Goal: Information Seeking & Learning: Find specific fact

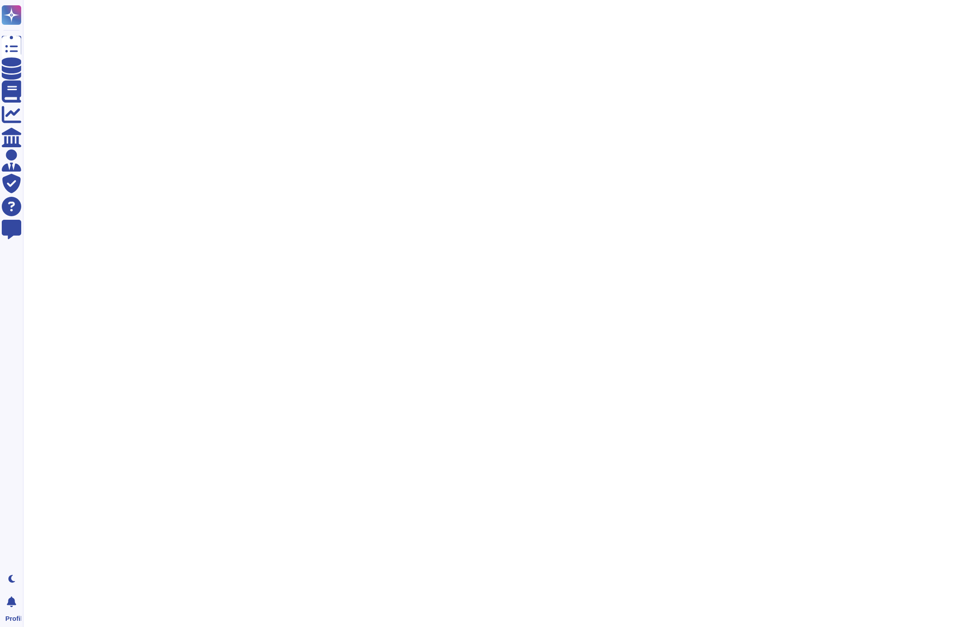
click at [521, 44] on html "Questionnaires Knowledge Base Documents Analytics CAIQ / SIG Admin Trust Center…" at bounding box center [482, 22] width 965 height 44
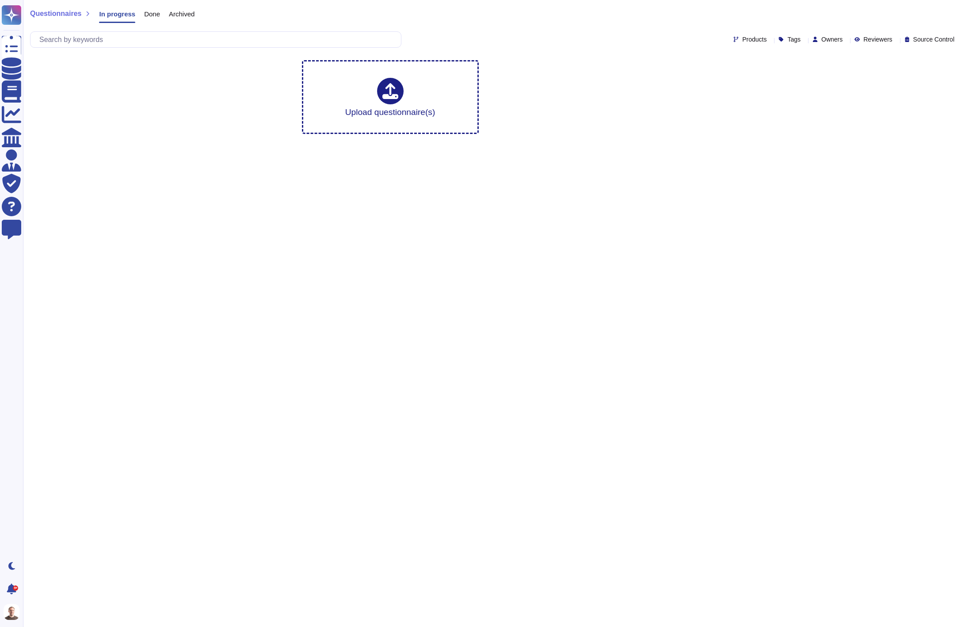
click at [656, 126] on div "Upload questionnaire(s)" at bounding box center [494, 97] width 814 height 88
click at [334, 141] on html "Questionnaires Knowledge Base Documents Analytics CAIQ / SIG Admin Trust Center…" at bounding box center [482, 70] width 965 height 141
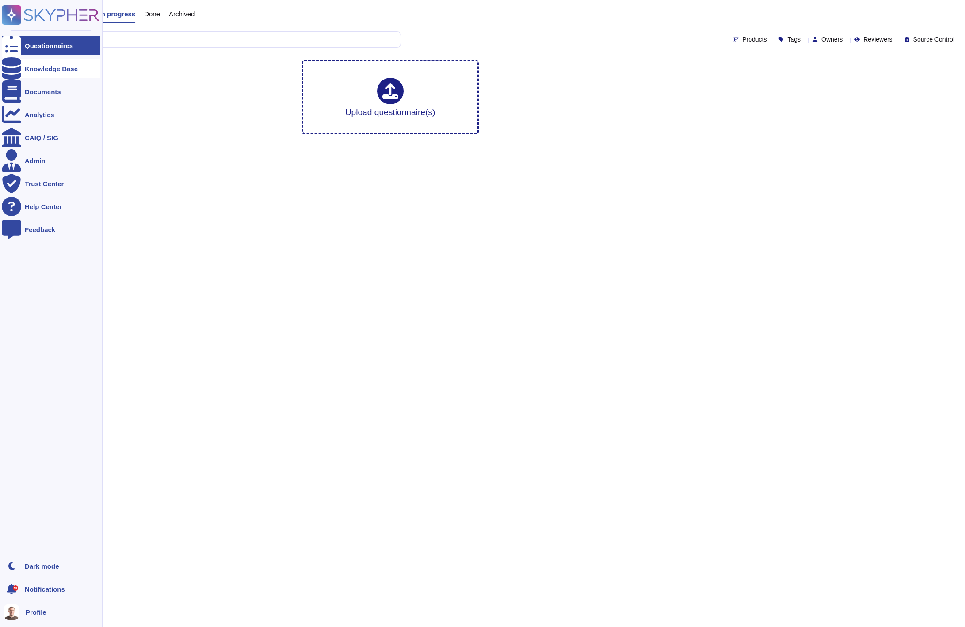
click at [44, 67] on div "Knowledge Base" at bounding box center [51, 68] width 53 height 7
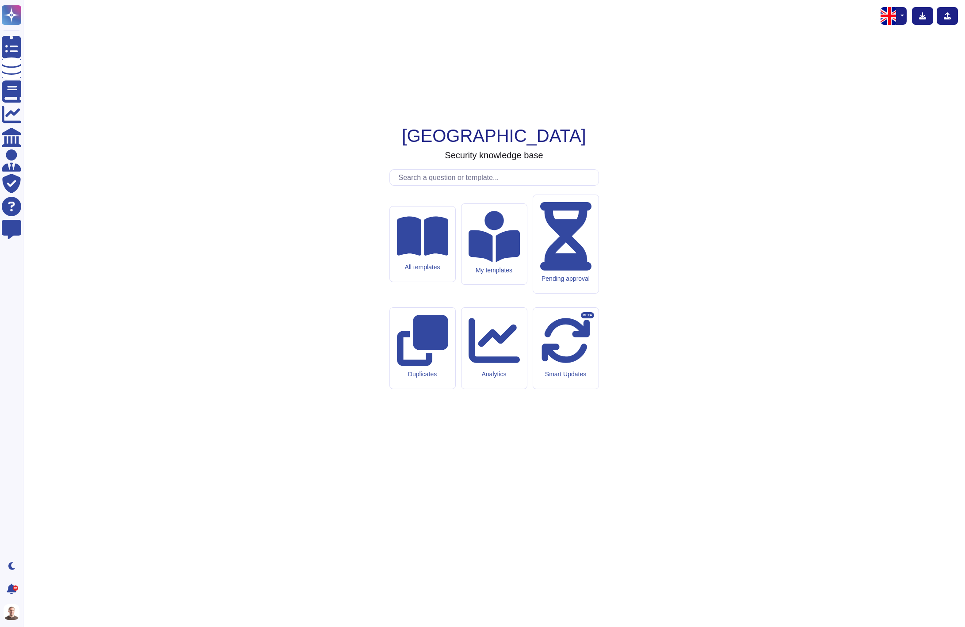
click at [498, 185] on input "text" at bounding box center [496, 177] width 204 height 15
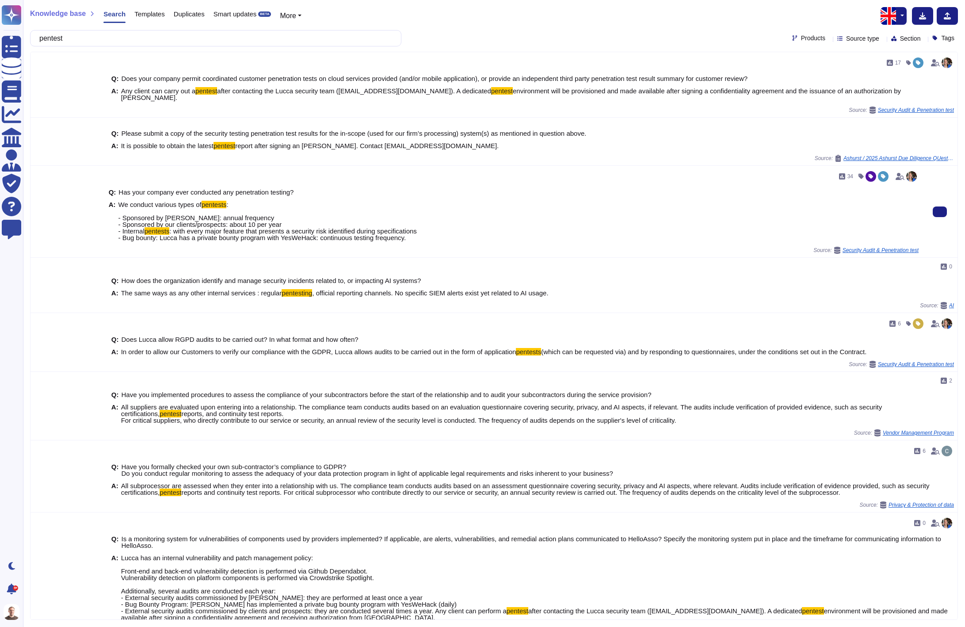
type input "pentest"
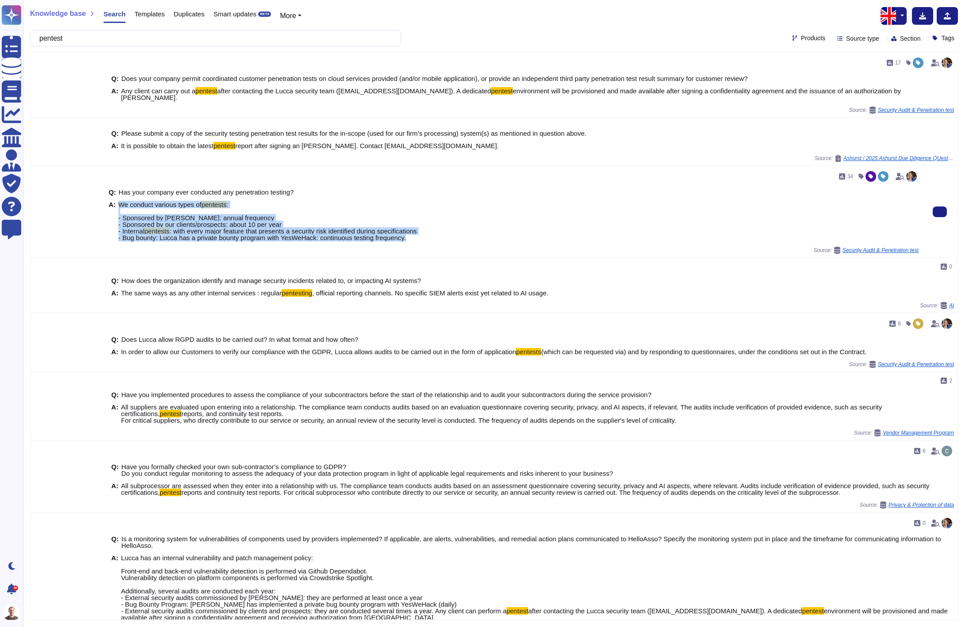
drag, startPoint x: 120, startPoint y: 197, endPoint x: 470, endPoint y: 231, distance: 352.3
click at [470, 231] on div "A: We conduct various types of pentests : - Sponsored by [PERSON_NAME]: annual …" at bounding box center [514, 221] width 810 height 40
copy span "We conduct various types of pentests : - Sponsored by Lucca: annual frequency -…"
